Goal: Task Accomplishment & Management: Manage account settings

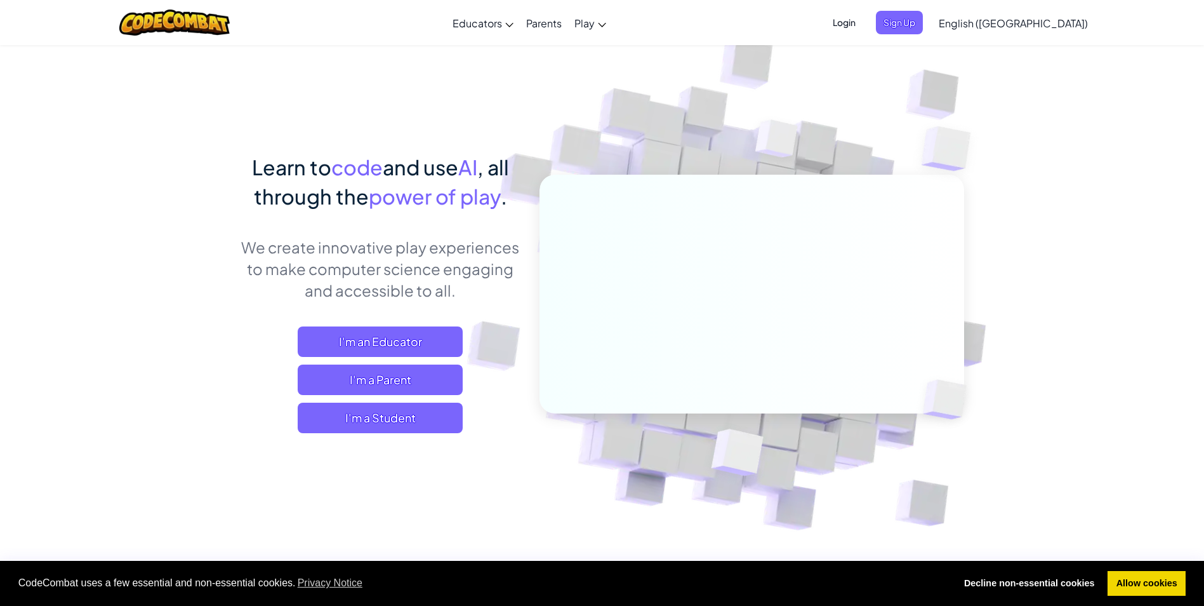
click at [863, 20] on span "Login" at bounding box center [844, 22] width 38 height 23
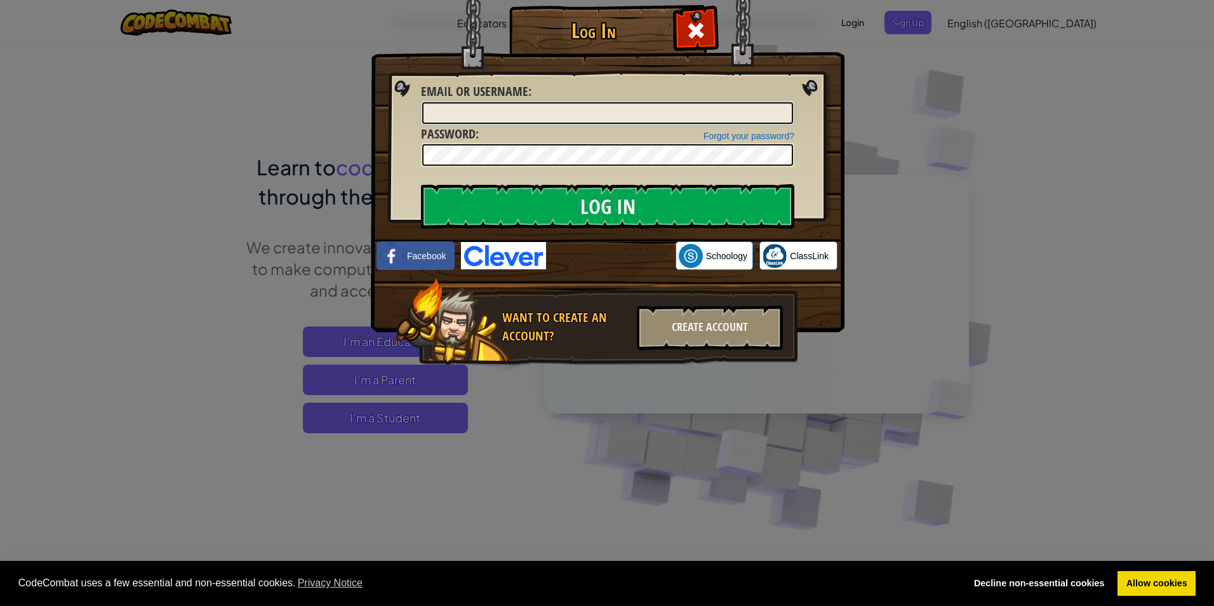
click at [495, 121] on input "Email or Username :" at bounding box center [607, 113] width 371 height 22
click at [618, 111] on input "Email or Username :" at bounding box center [607, 113] width 371 height 22
click at [574, 300] on div "Want to create an account? Create Account" at bounding box center [597, 322] width 402 height 88
click at [966, 117] on div "Log In Unknown Error Email or Username : Forgot your password? Password : Log I…" at bounding box center [607, 303] width 1214 height 606
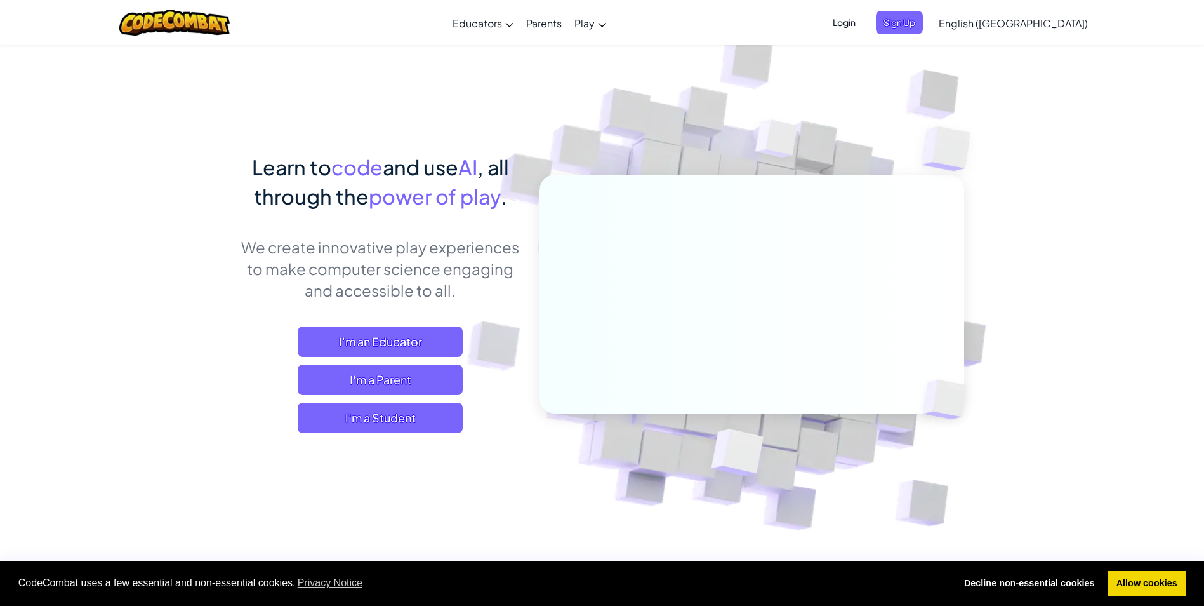
click at [863, 23] on span "Login" at bounding box center [844, 22] width 38 height 23
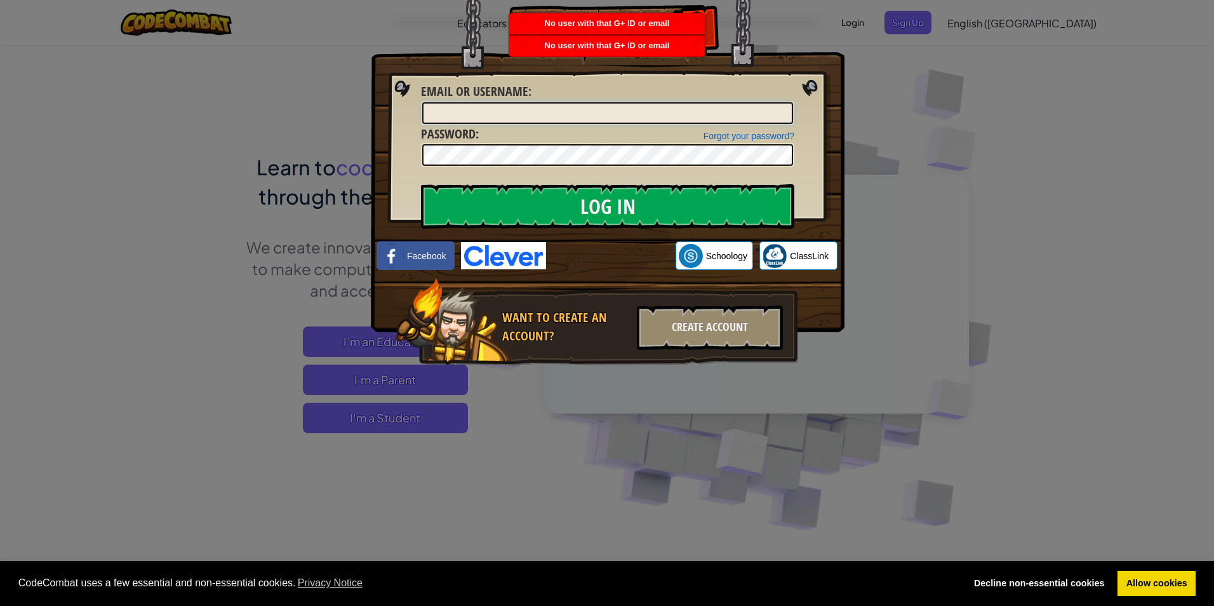
click at [543, 115] on input "Email or Username :" at bounding box center [607, 113] width 371 height 22
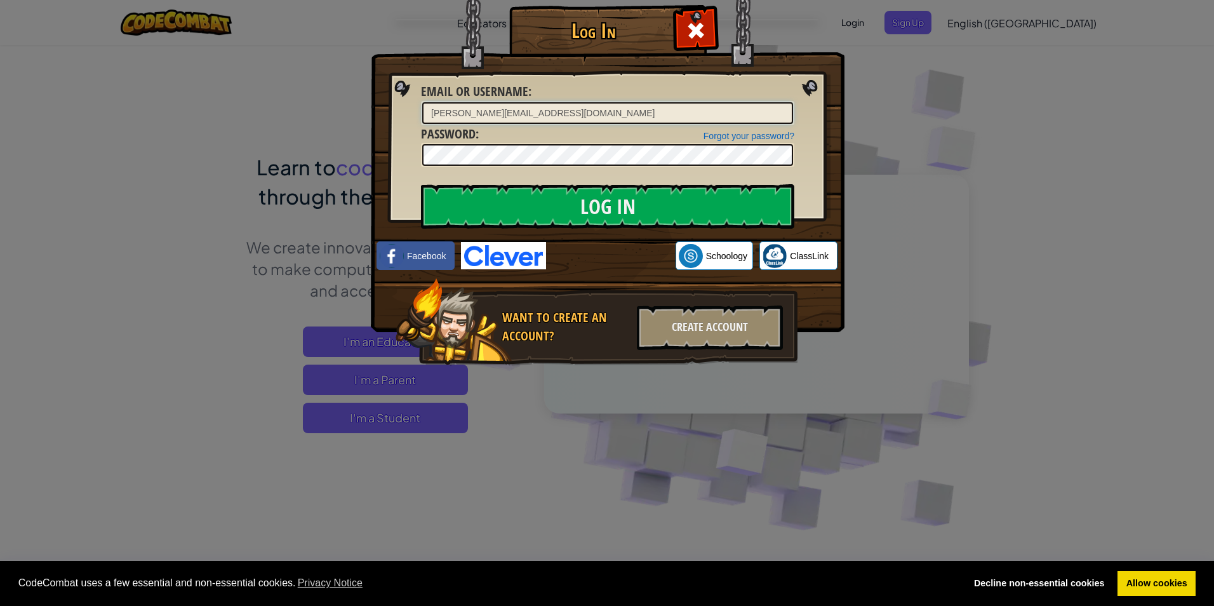
click at [582, 108] on input "[PERSON_NAME][EMAIL_ADDRESS][DOMAIN_NAME]" at bounding box center [607, 113] width 371 height 22
type input "[PERSON_NAME].rayapen@suttondistrict.co.uka"
type input "[EMAIL_ADDRESS][DOMAIN_NAME]"
click at [421, 184] on input "Log In" at bounding box center [607, 206] width 373 height 44
